Goal: Task Accomplishment & Management: Use online tool/utility

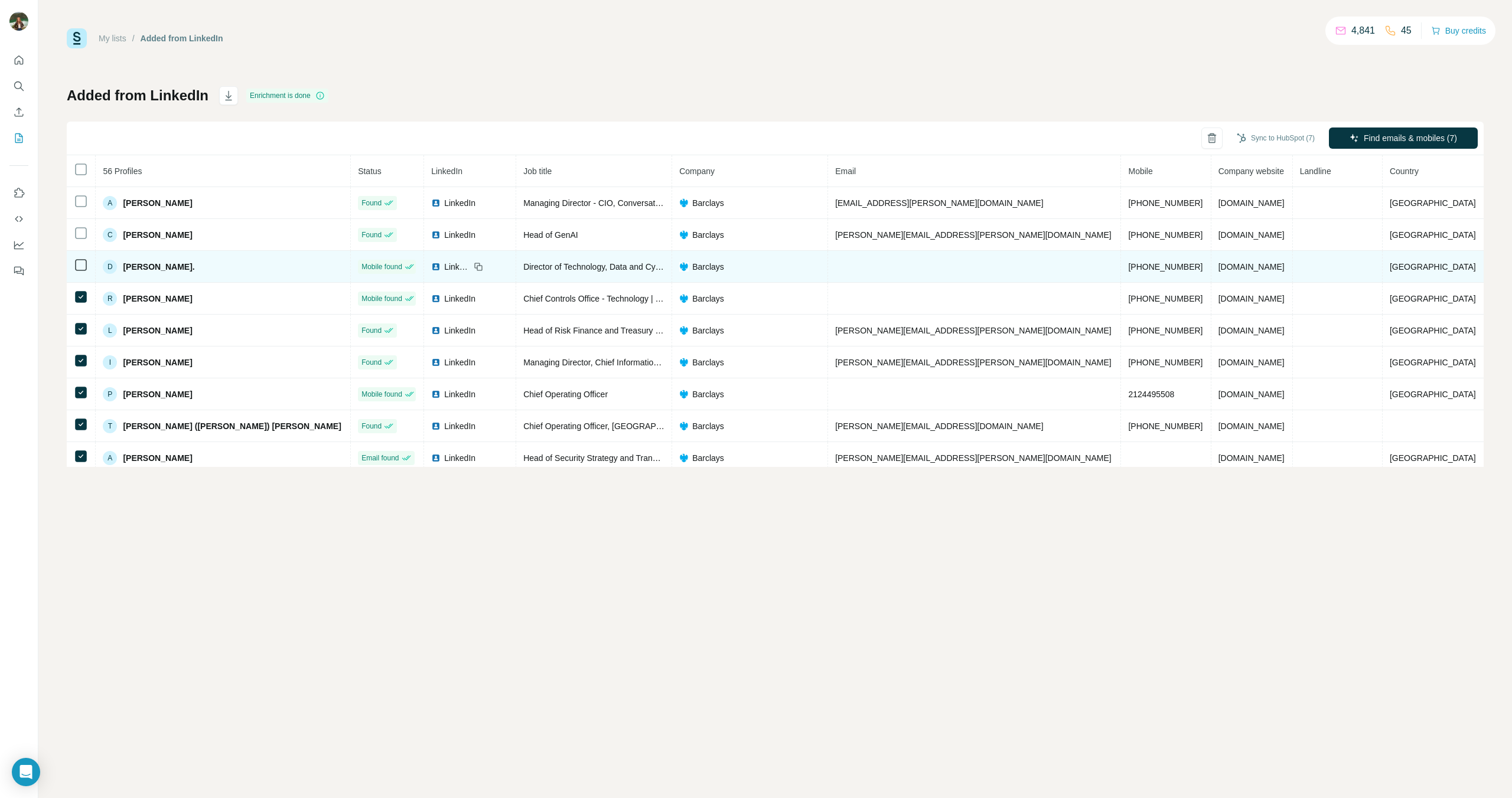
click at [86, 271] on icon at bounding box center [81, 265] width 14 height 14
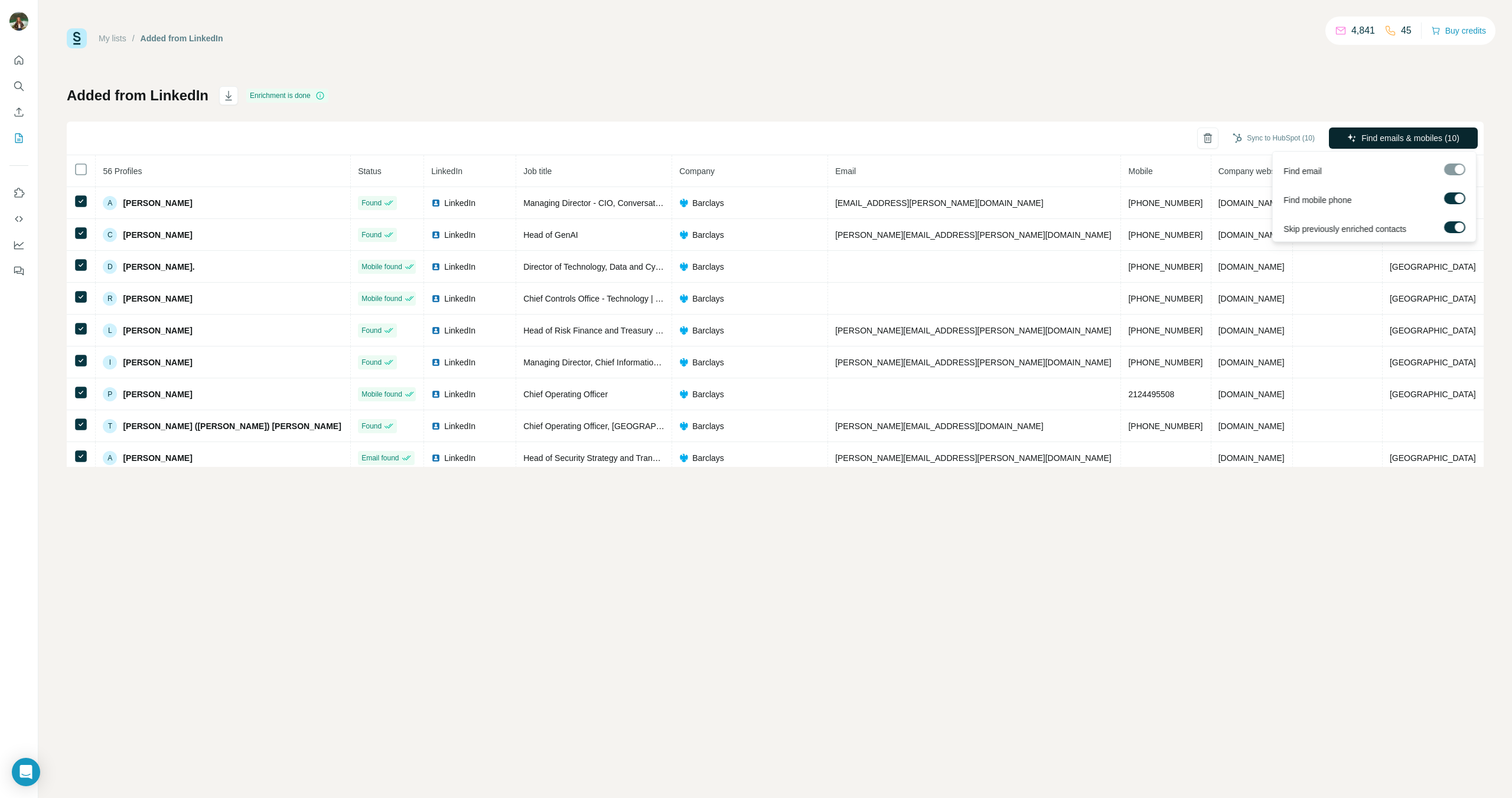
click at [1377, 141] on span "Find emails & mobiles (10)" at bounding box center [1410, 138] width 98 height 12
click at [1353, 137] on icon "button" at bounding box center [1351, 138] width 10 height 10
click at [1260, 139] on button "Sync to HubSpot (10)" at bounding box center [1274, 138] width 98 height 17
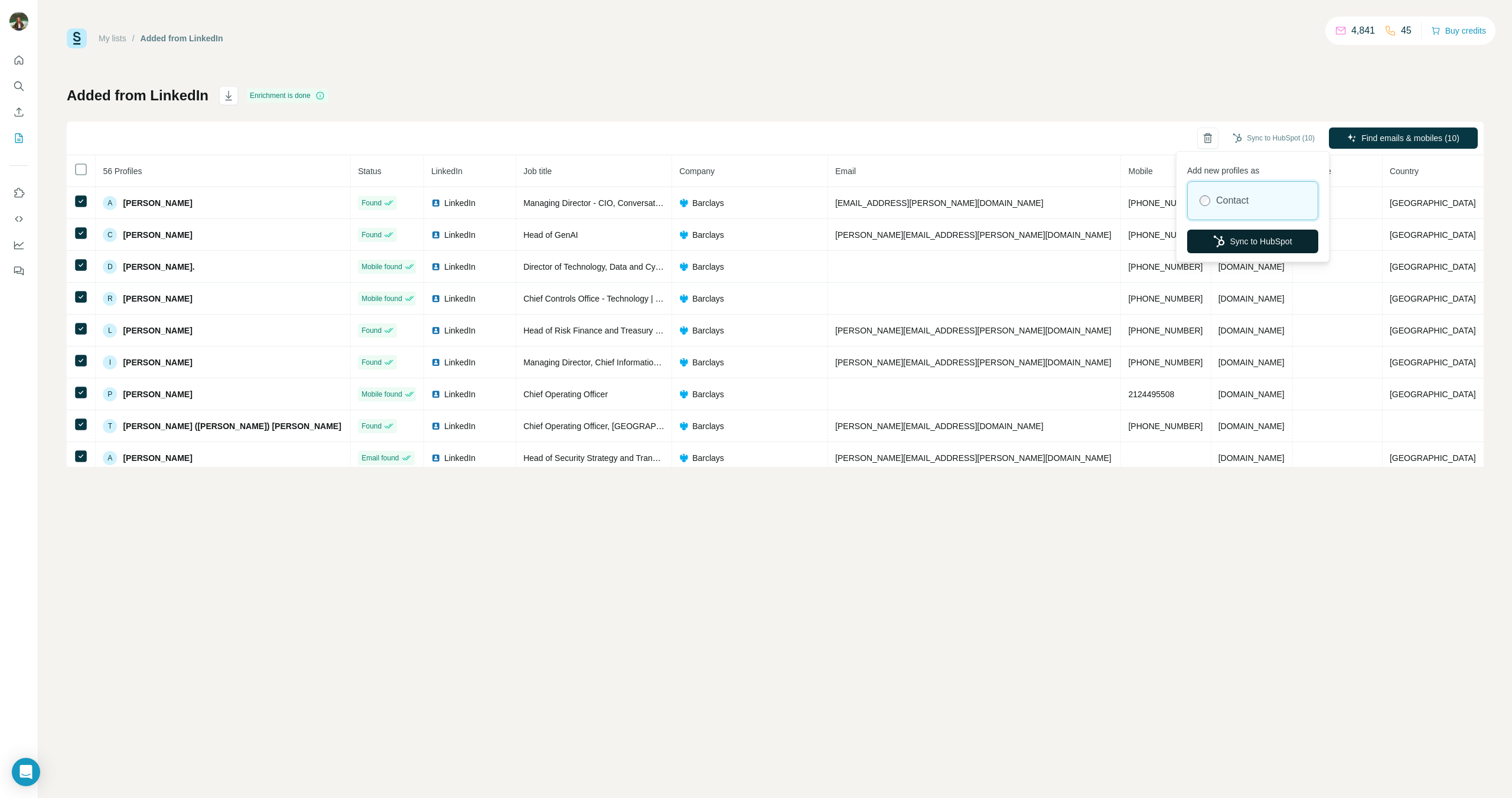
click at [1243, 241] on button "Sync to HubSpot" at bounding box center [1252, 242] width 131 height 23
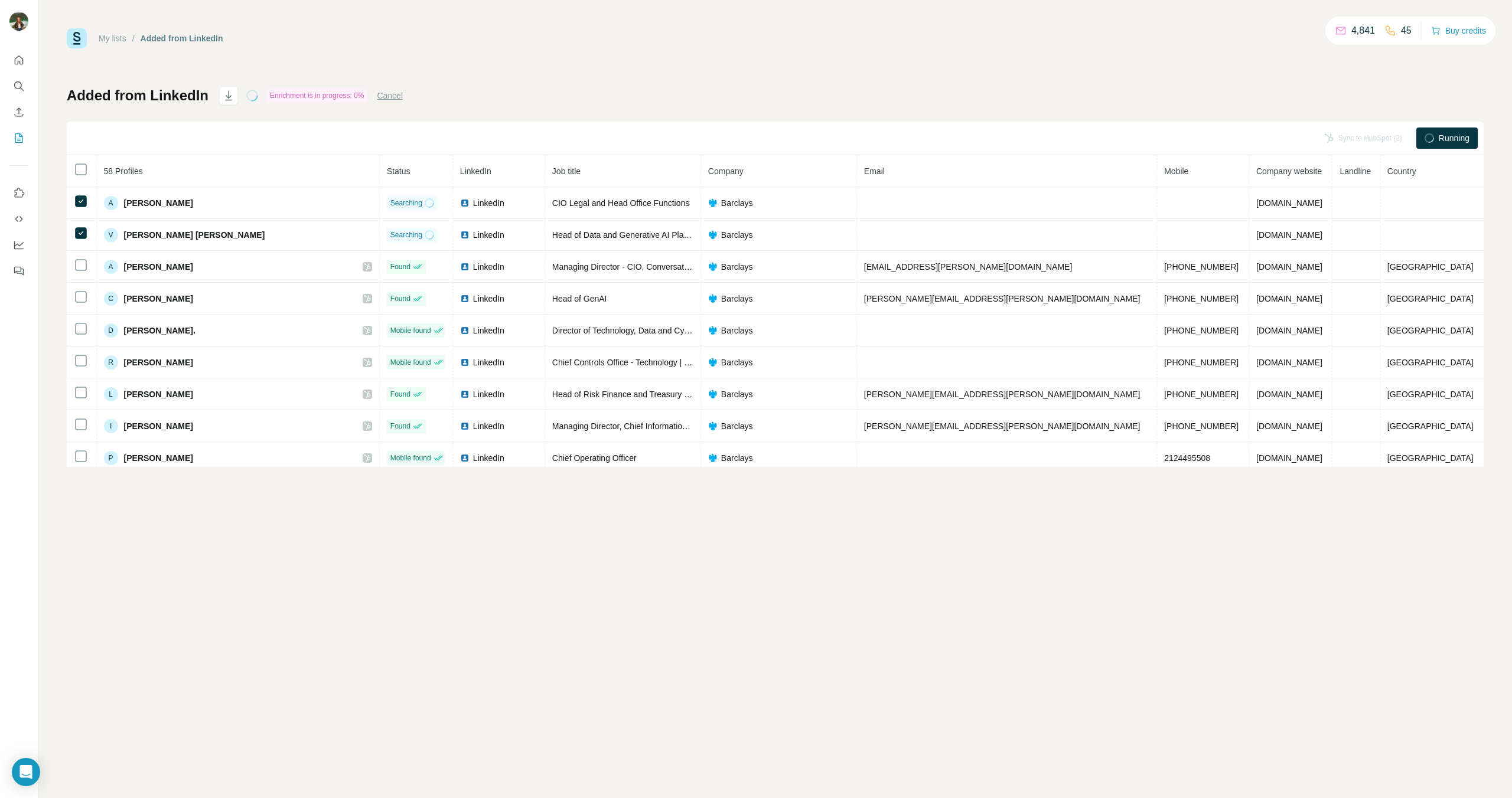
click at [1435, 138] on div "Running" at bounding box center [1447, 138] width 62 height 21
click at [1436, 135] on div "Running" at bounding box center [1447, 138] width 62 height 21
click at [1424, 140] on icon at bounding box center [1429, 138] width 13 height 13
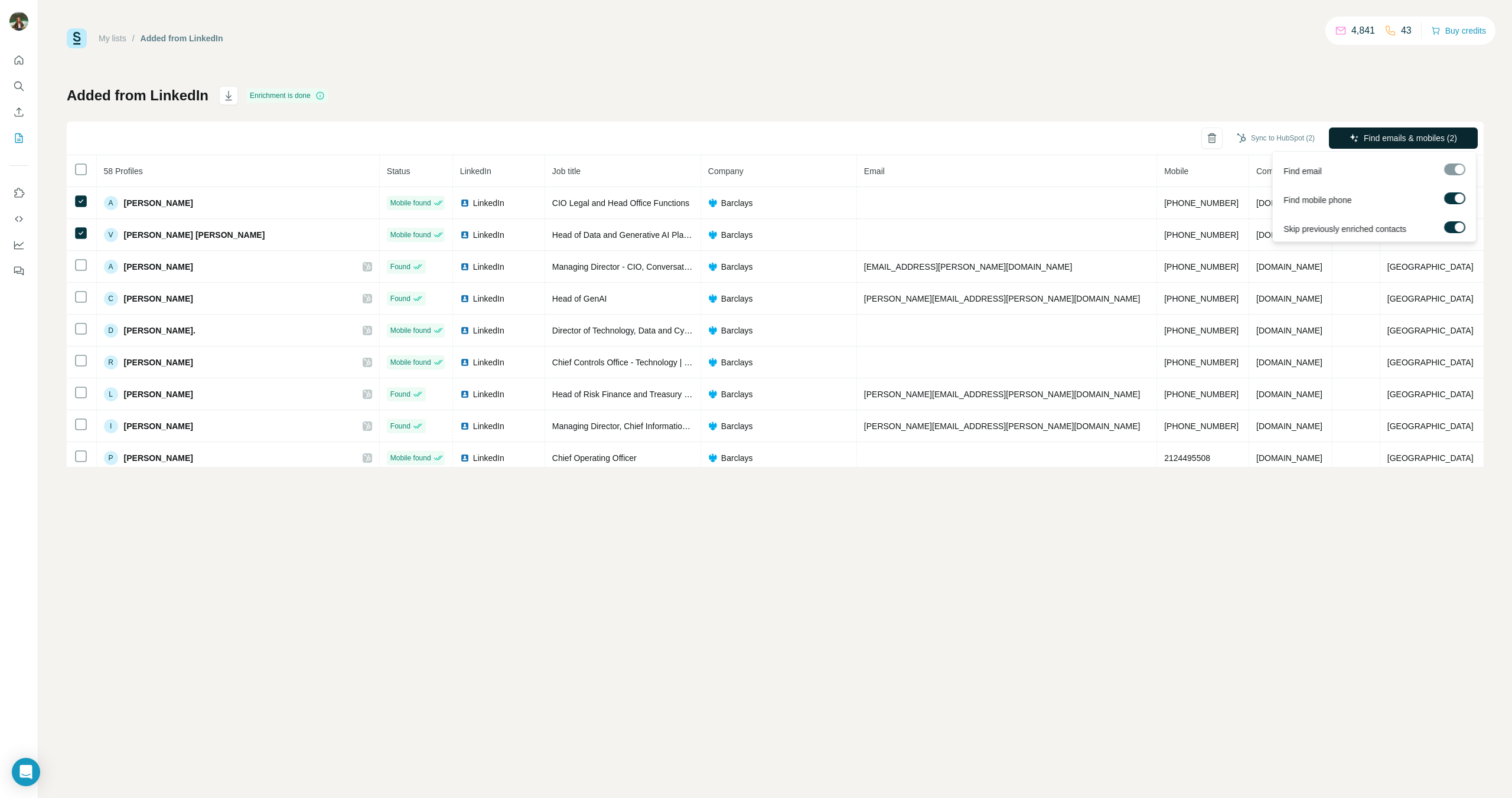
click at [1358, 135] on button "Find emails & mobiles (2)" at bounding box center [1403, 138] width 149 height 21
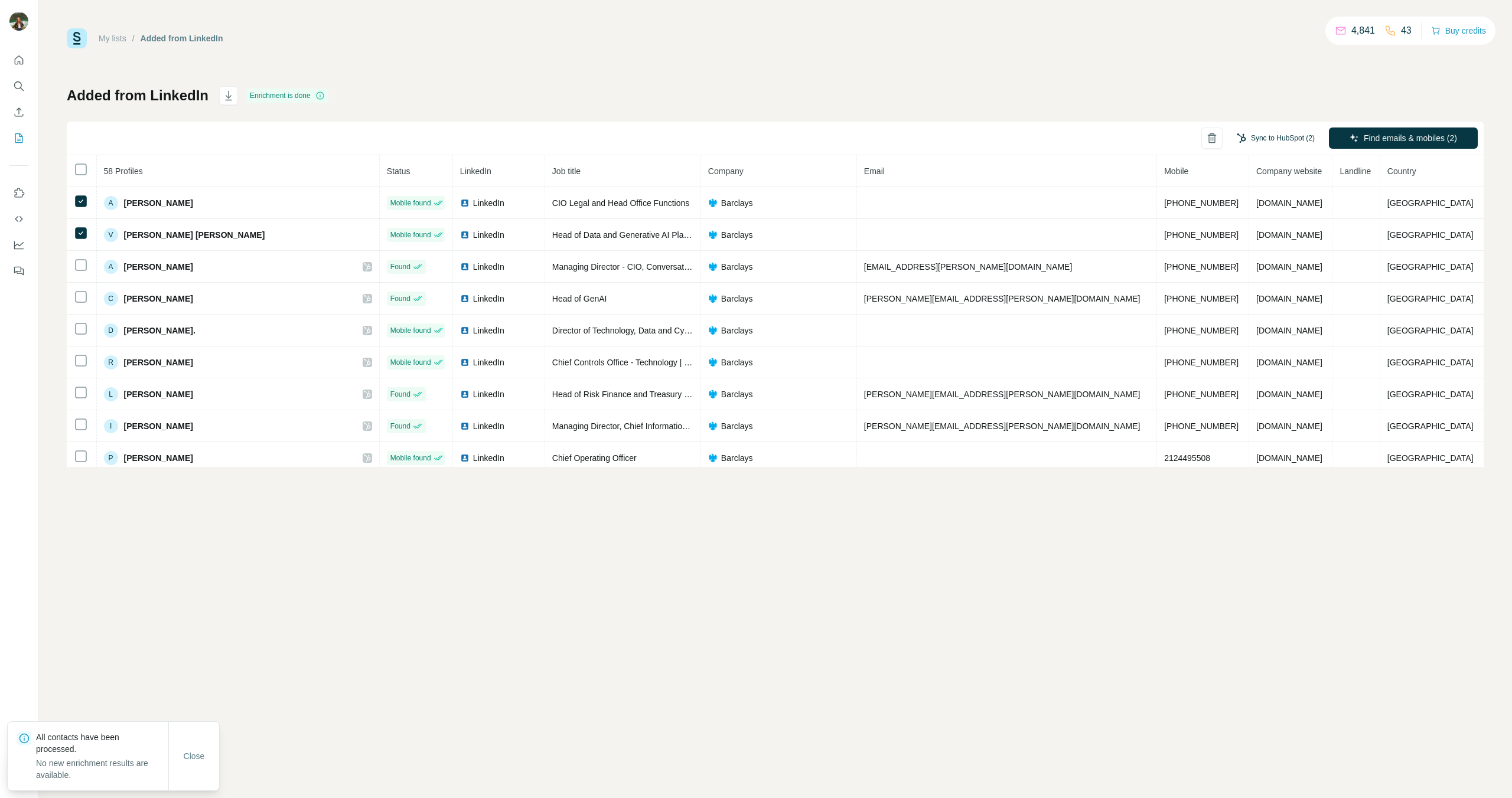
click at [1268, 139] on button "Sync to HubSpot (2)" at bounding box center [1276, 138] width 95 height 17
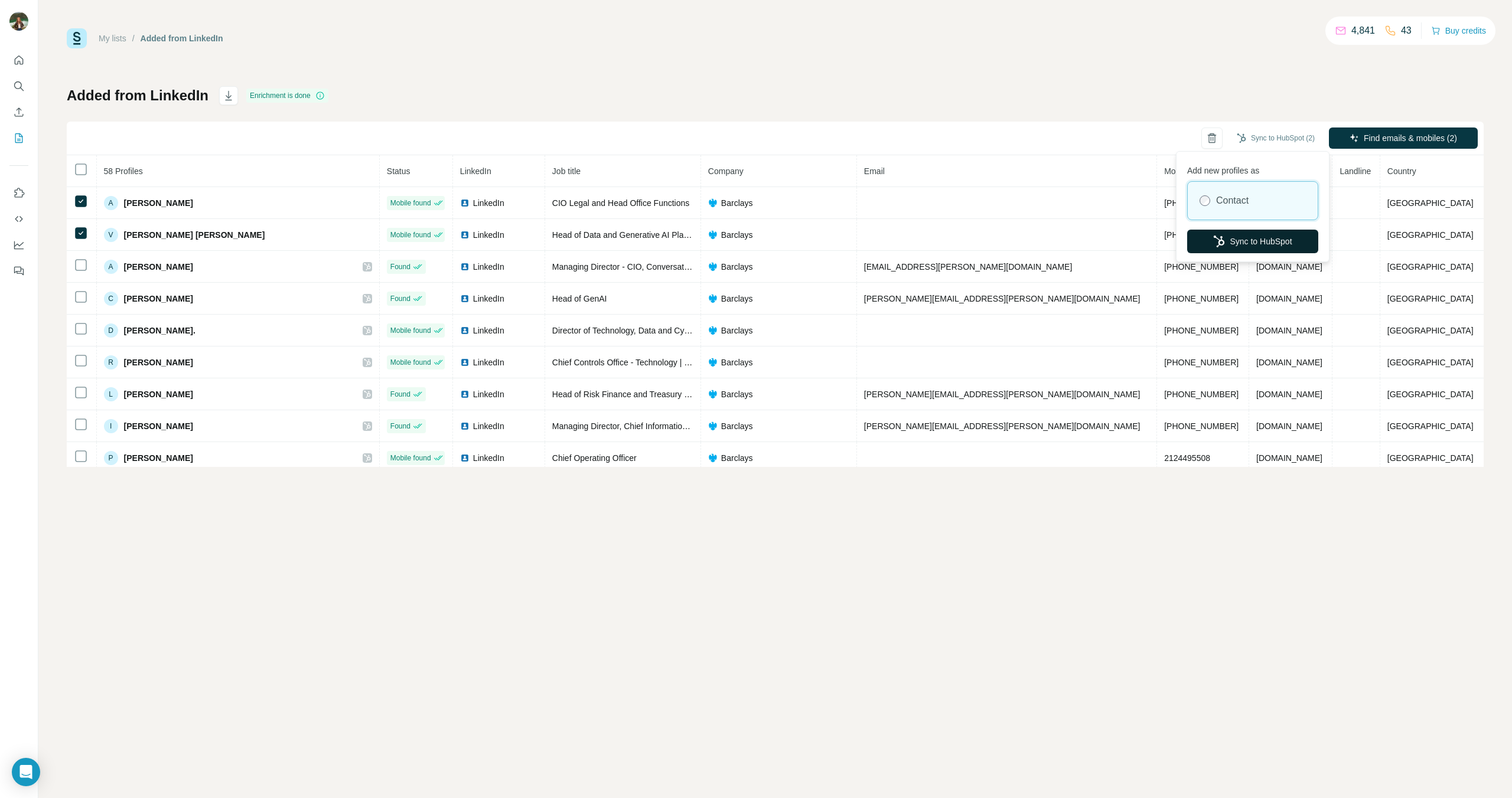
click at [1233, 234] on button "Sync to HubSpot" at bounding box center [1252, 242] width 131 height 23
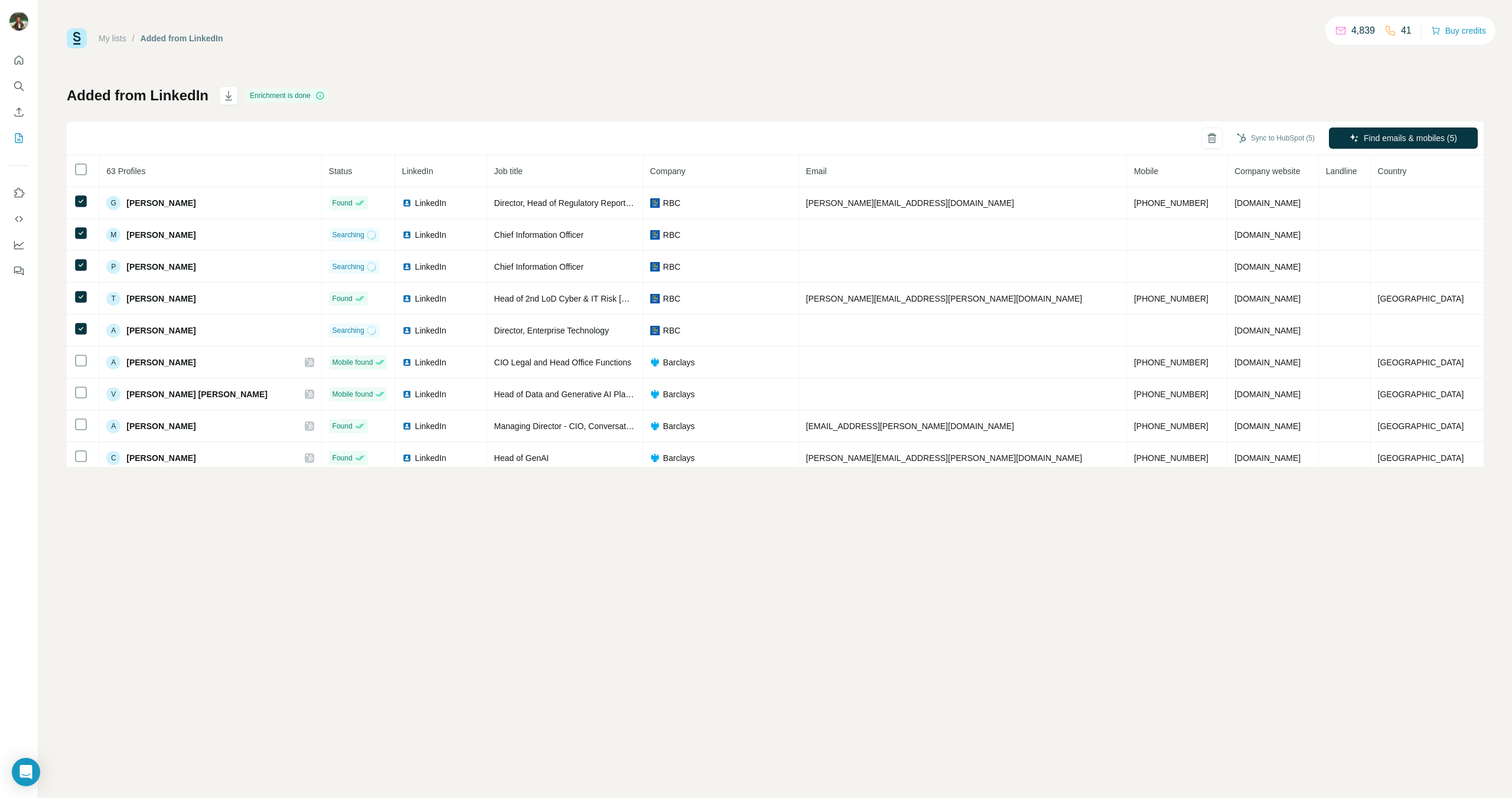
click at [78, 161] on th at bounding box center [83, 171] width 32 height 32
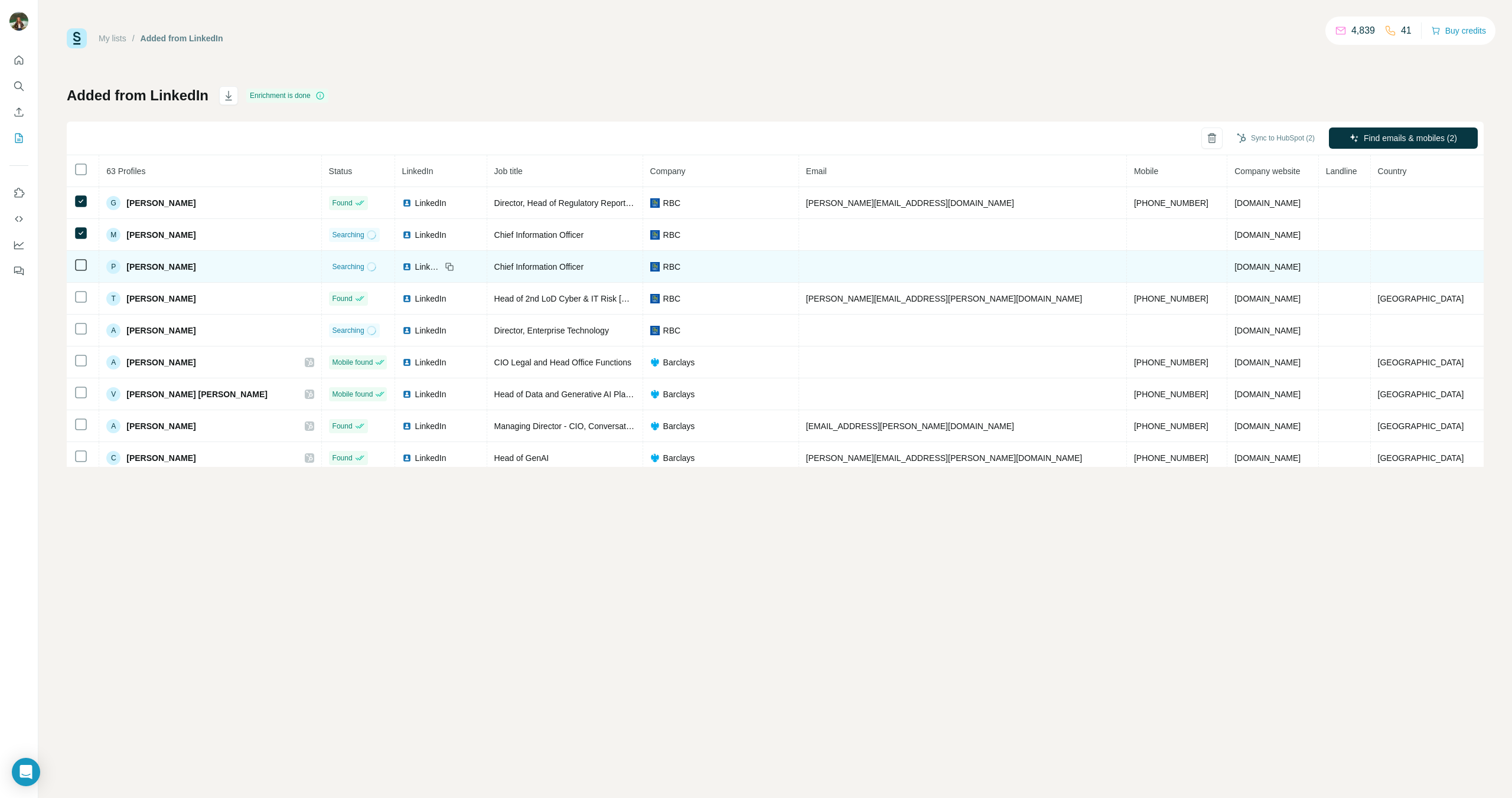
click at [82, 253] on td at bounding box center [83, 266] width 32 height 32
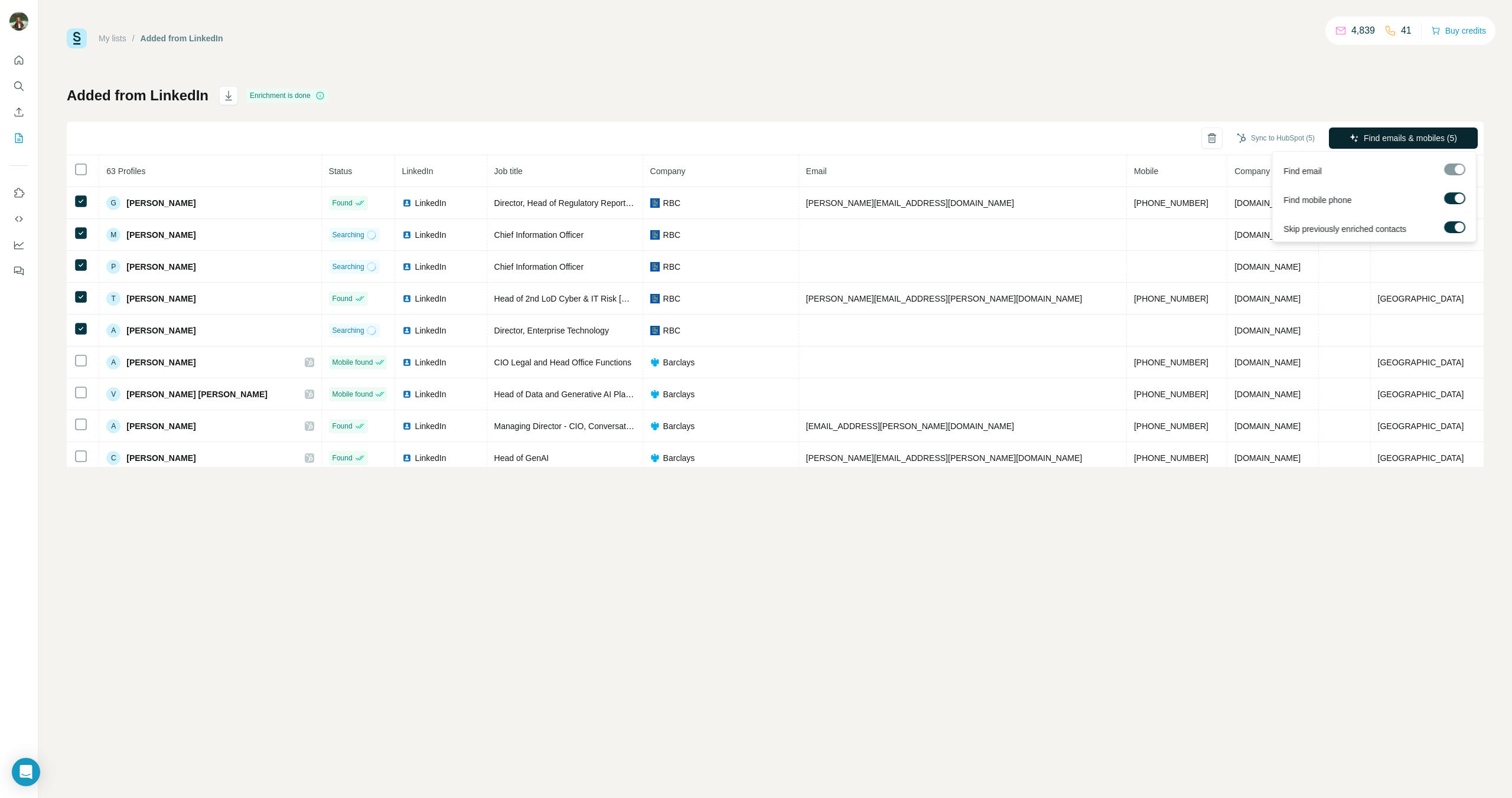
click at [1390, 139] on span "Find emails & mobiles (5)" at bounding box center [1410, 138] width 93 height 12
click at [1374, 134] on span "Find emails & mobiles (5)" at bounding box center [1410, 138] width 93 height 12
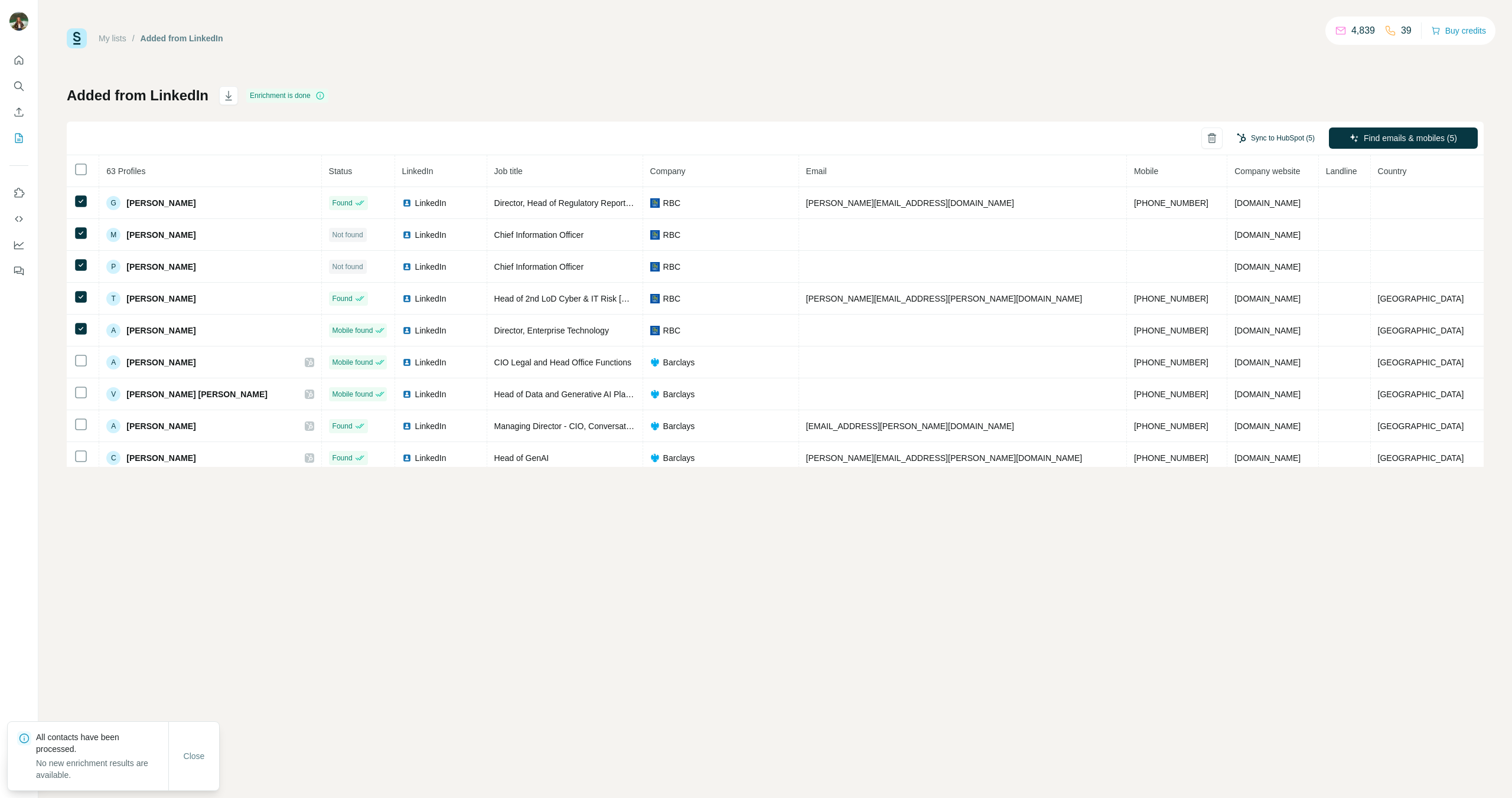
click at [1266, 141] on button "Sync to HubSpot (5)" at bounding box center [1276, 138] width 95 height 17
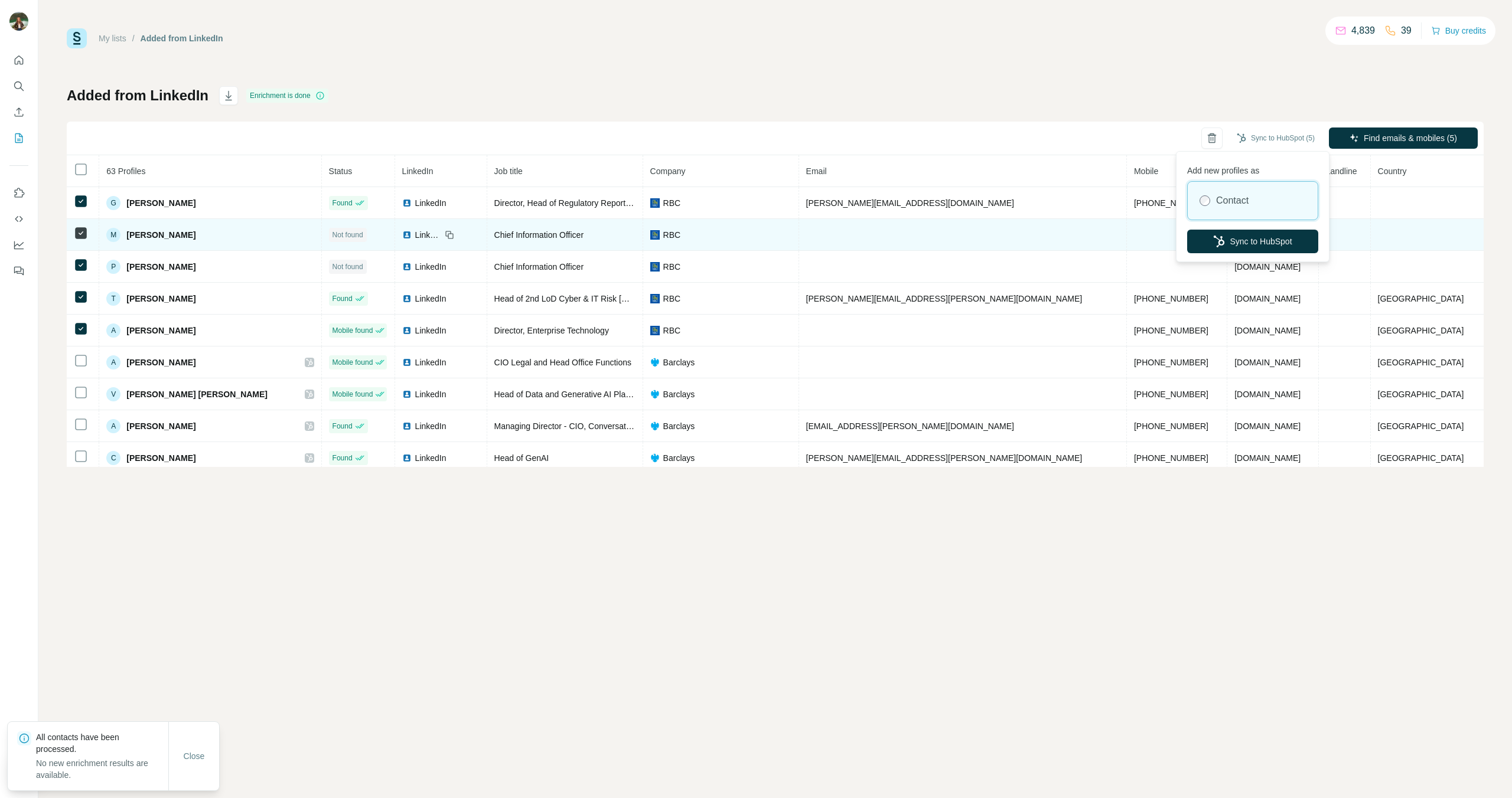
click at [1224, 241] on button "Sync to HubSpot" at bounding box center [1252, 242] width 131 height 23
